Goal: Task Accomplishment & Management: Manage account settings

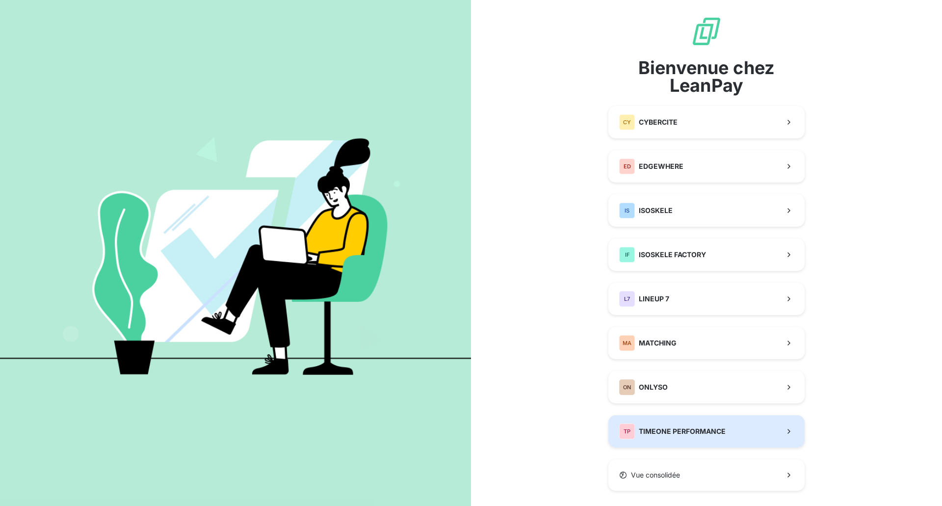
click at [680, 427] on span "TIMEONE PERFORMANCE" at bounding box center [682, 432] width 87 height 10
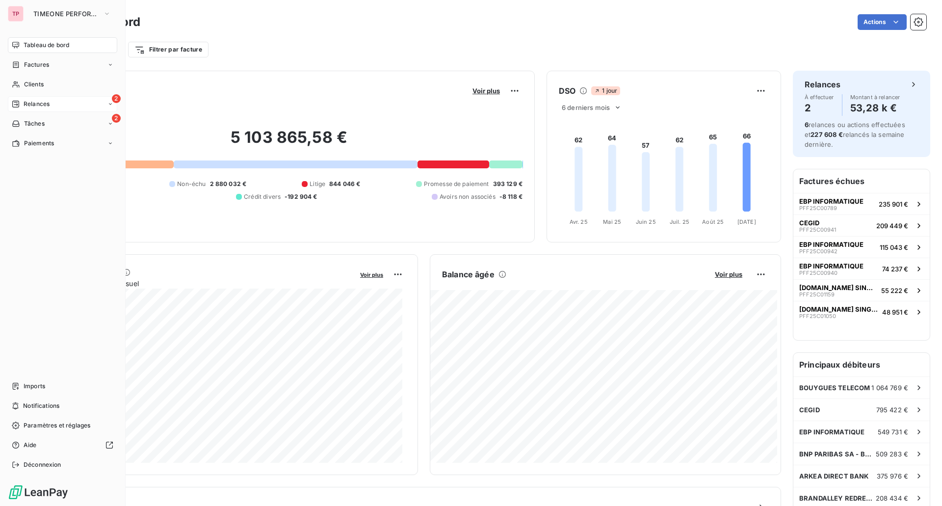
click at [26, 100] on span "Relances" at bounding box center [37, 104] width 26 height 9
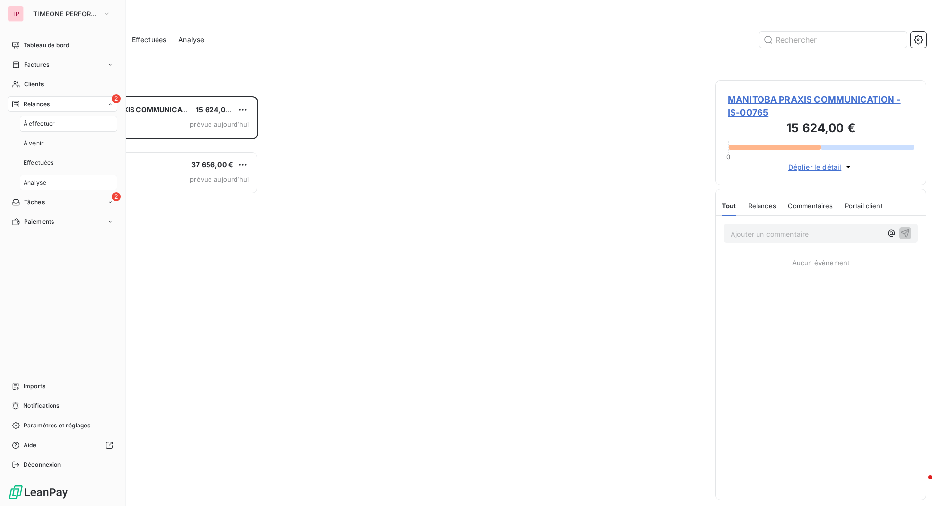
scroll to position [403, 204]
